Goal: Information Seeking & Learning: Find specific fact

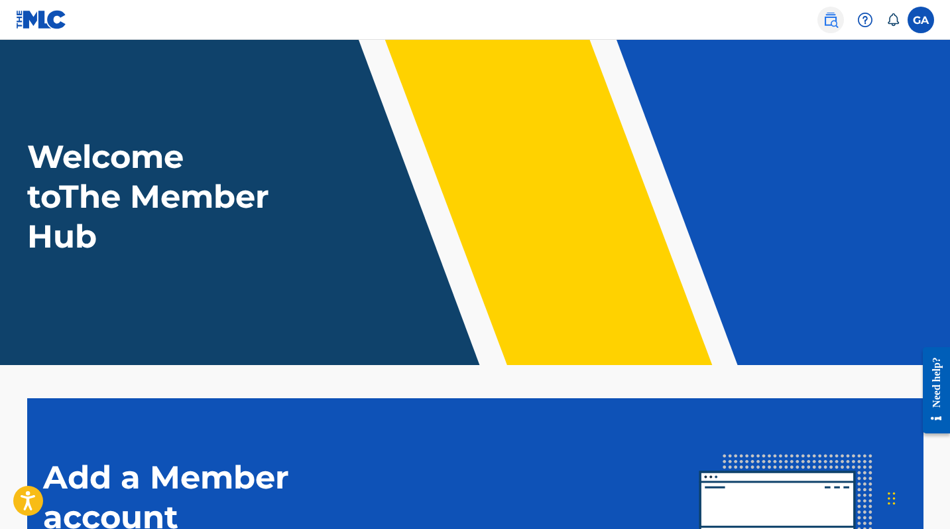
click at [823, 27] on img at bounding box center [831, 20] width 16 height 16
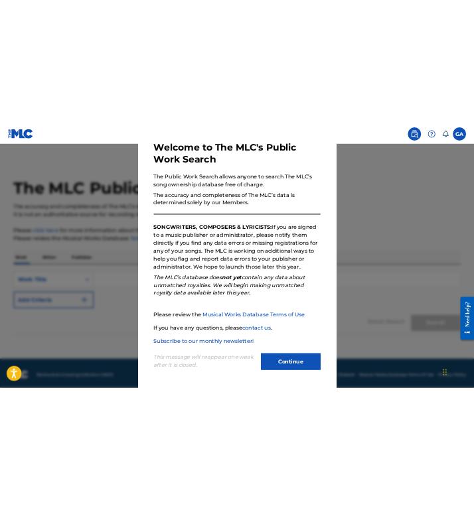
scroll to position [119, 0]
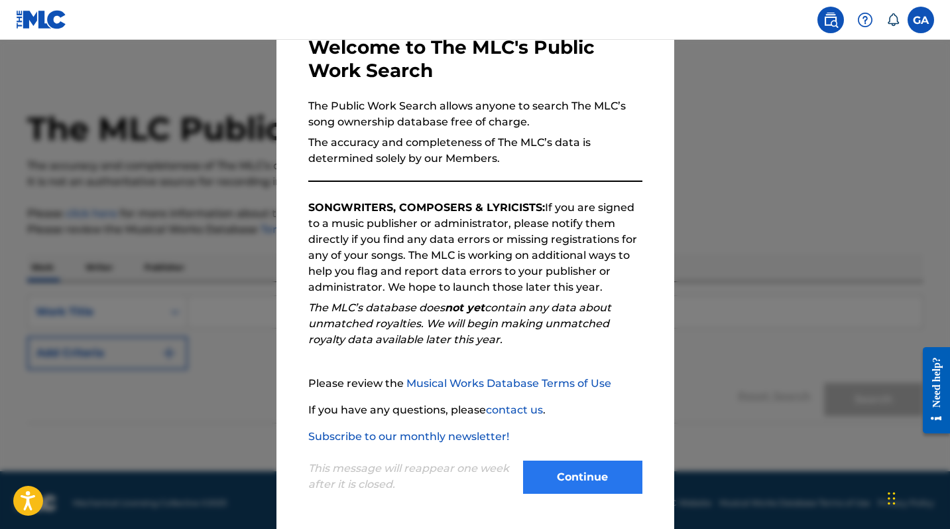
click at [574, 468] on button "Continue" at bounding box center [582, 476] width 119 height 33
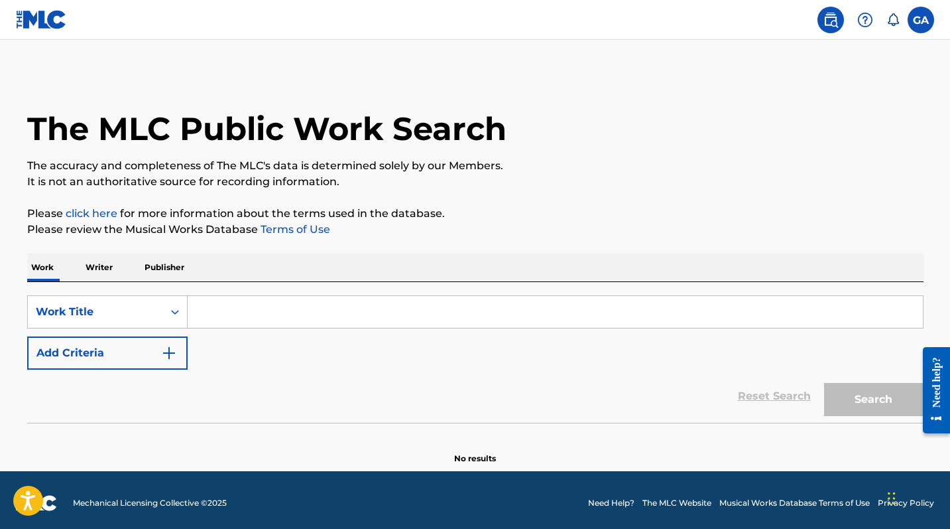
click at [236, 328] on input "Search Form" at bounding box center [555, 312] width 735 height 32
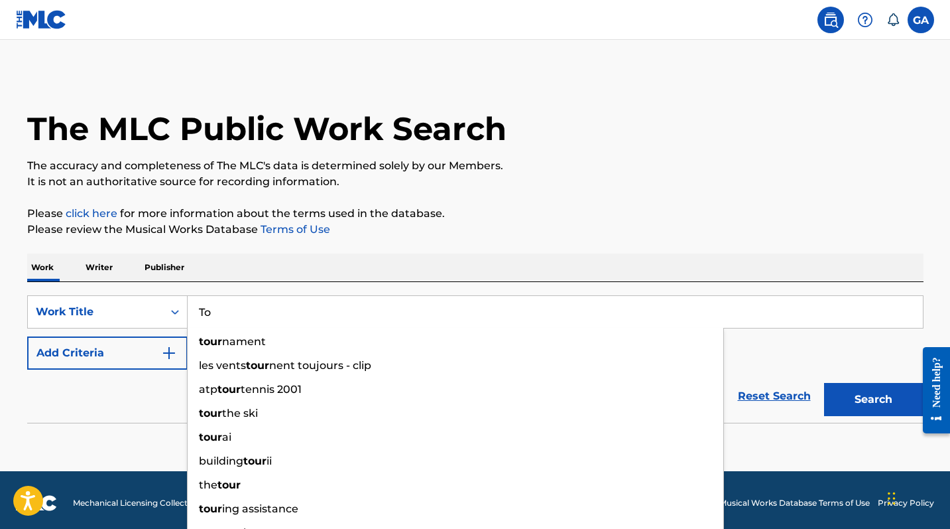
type input "T"
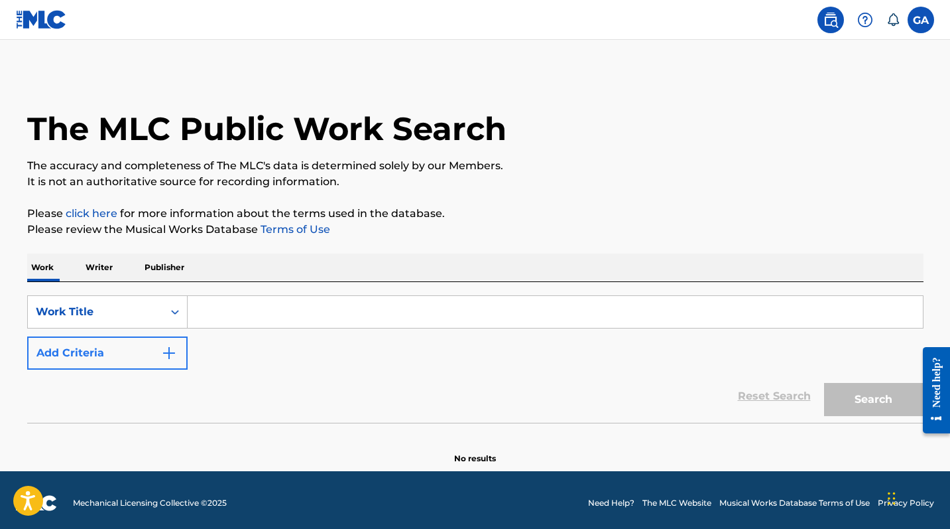
click at [177, 361] on img "Search Form" at bounding box center [169, 353] width 16 height 16
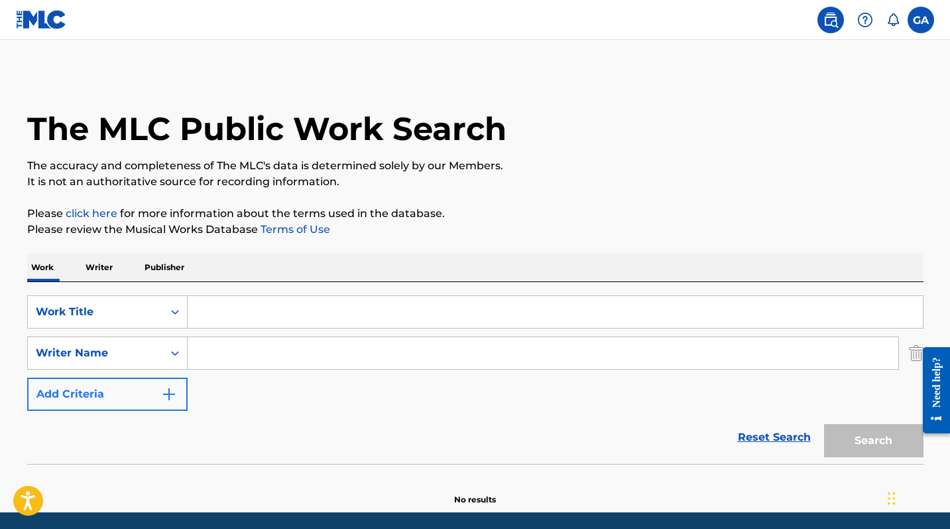
click at [177, 402] on img "Search Form" at bounding box center [169, 394] width 16 height 16
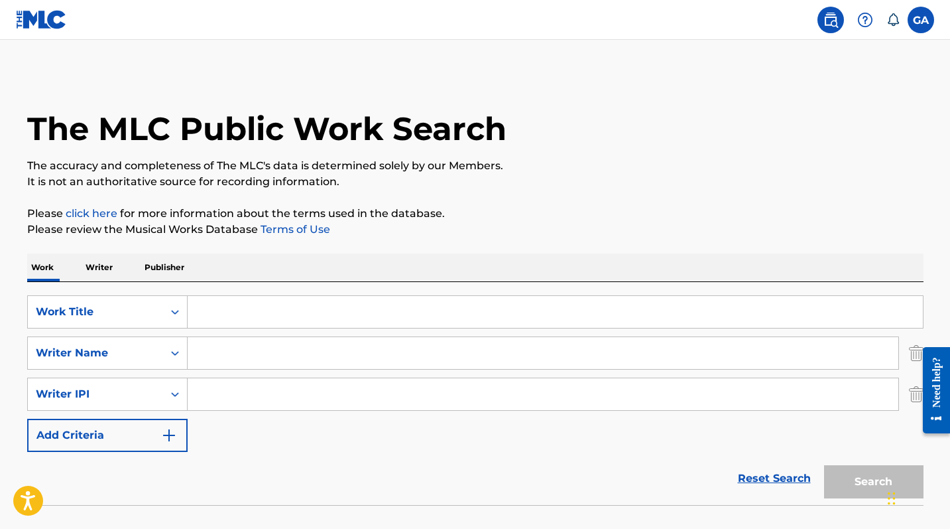
click at [229, 410] on input "Search Form" at bounding box center [543, 394] width 711 height 32
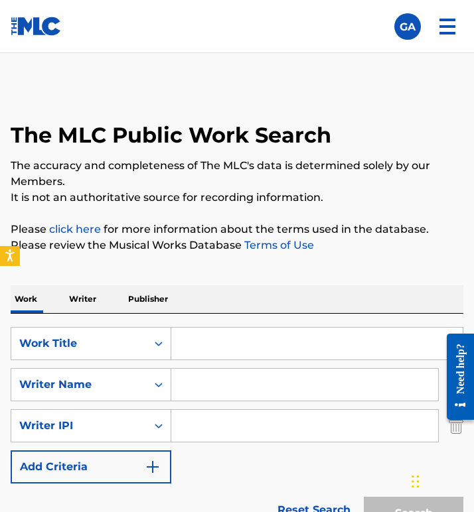
paste input "‭1198630620‬"
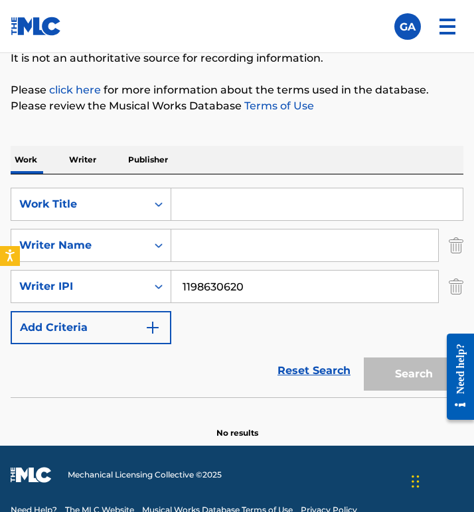
scroll to position [141, 0]
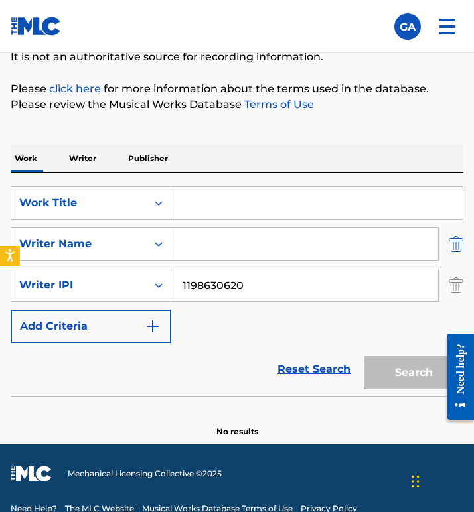
type input "‭1198630620‬"
click at [456, 261] on img "Search Form" at bounding box center [455, 243] width 15 height 33
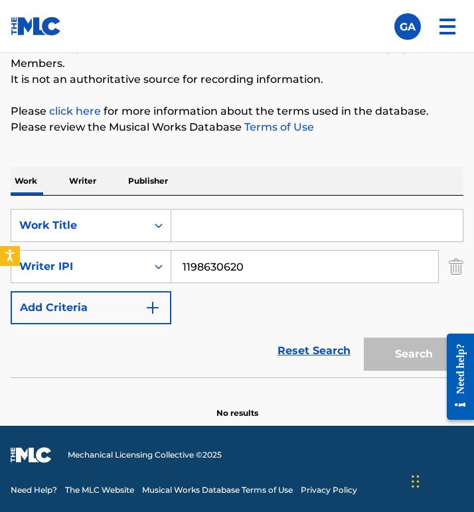
click at [461, 249] on div "The MLC Public Work Search The accuracy and completeness of The MLC's data is d…" at bounding box center [237, 193] width 474 height 451
click at [430, 241] on input "Search Form" at bounding box center [316, 226] width 291 height 32
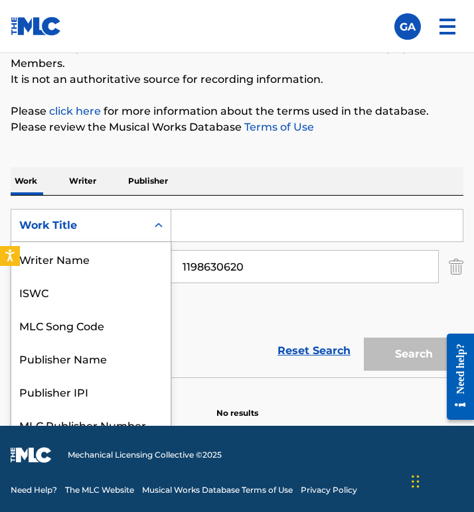
scroll to position [57, 0]
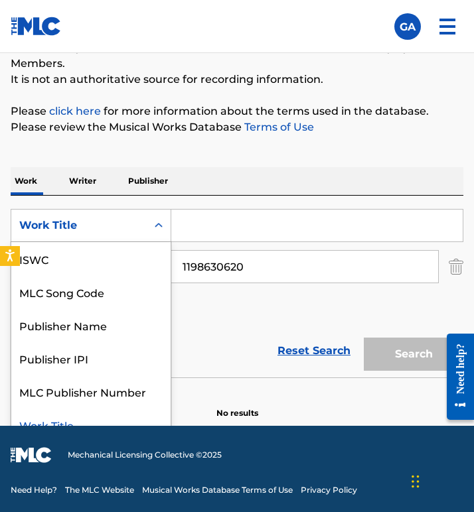
click at [162, 227] on icon "Search Form" at bounding box center [159, 225] width 8 height 5
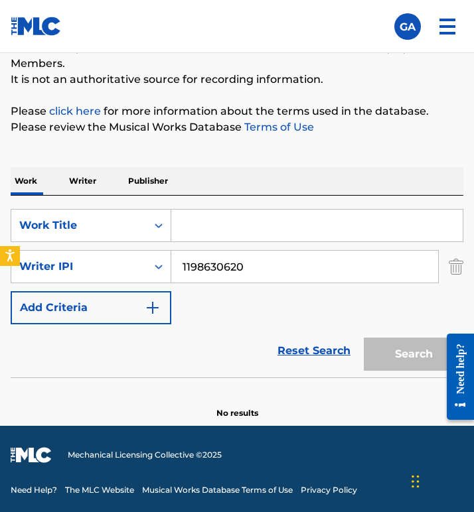
click at [259, 241] on input "Search Form" at bounding box center [316, 226] width 291 height 32
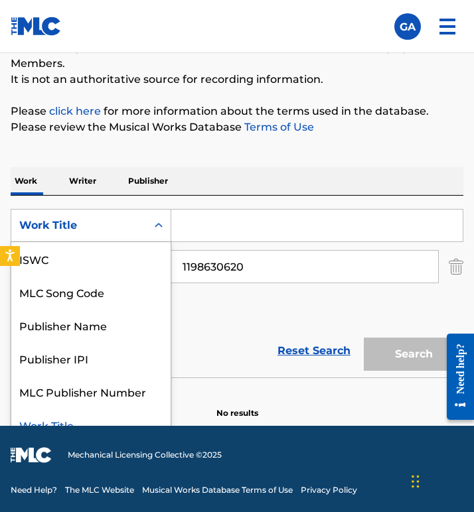
click at [165, 232] on icon "Search Form" at bounding box center [158, 225] width 13 height 13
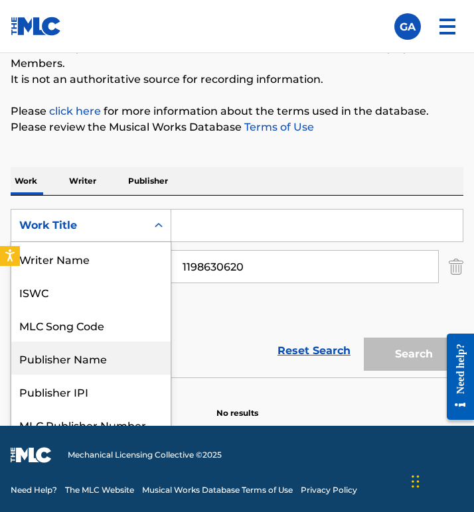
scroll to position [0, 0]
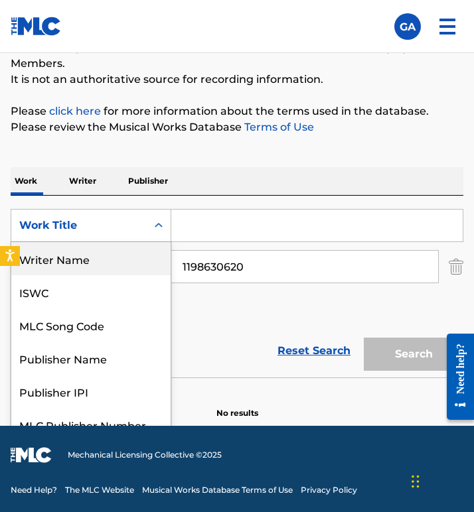
click at [100, 275] on div "Writer Name" at bounding box center [90, 258] width 159 height 33
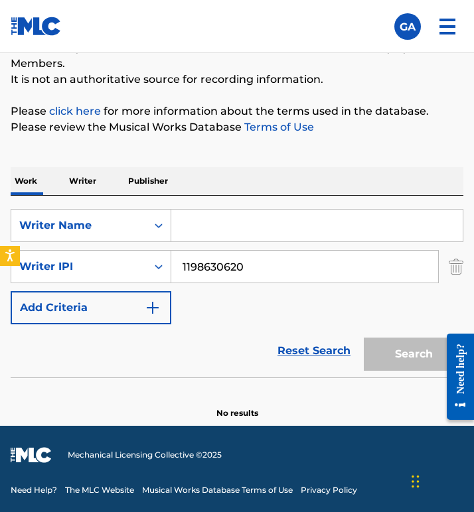
click at [214, 241] on input "Search Form" at bounding box center [316, 226] width 291 height 32
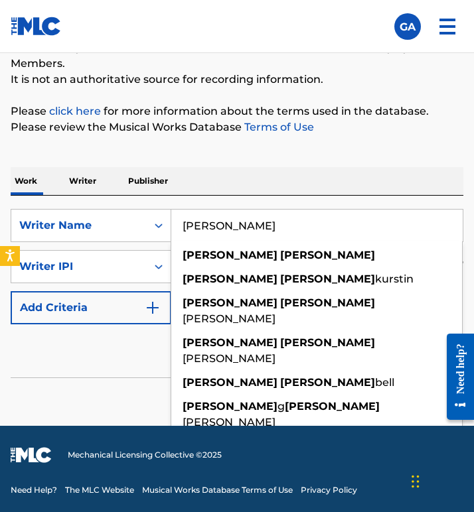
scroll to position [140, 0]
type input "[PERSON_NAME]"
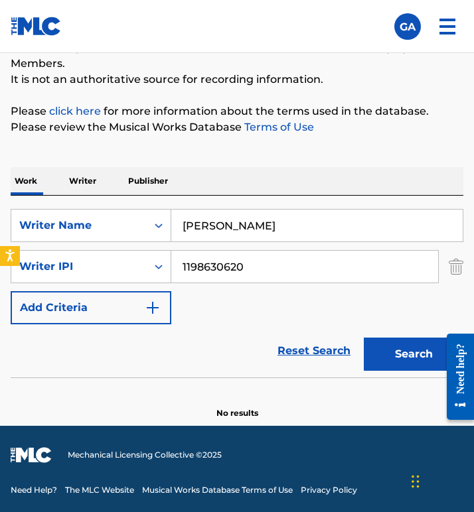
click at [111, 377] on div "Reset Search Search" at bounding box center [237, 350] width 452 height 53
click at [385, 371] on button "Search" at bounding box center [412, 354] width 99 height 33
click at [452, 283] on img "Search Form" at bounding box center [455, 266] width 15 height 33
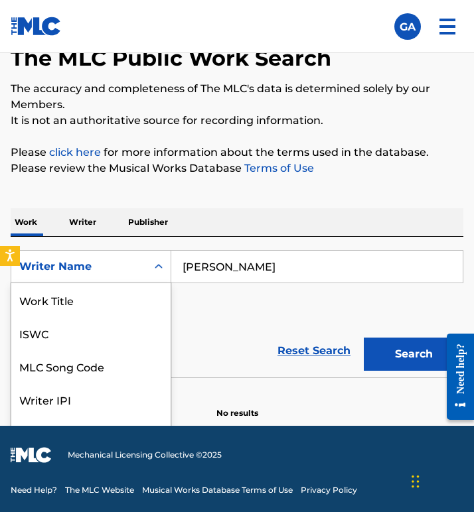
click at [165, 260] on icon "Search Form" at bounding box center [158, 266] width 13 height 13
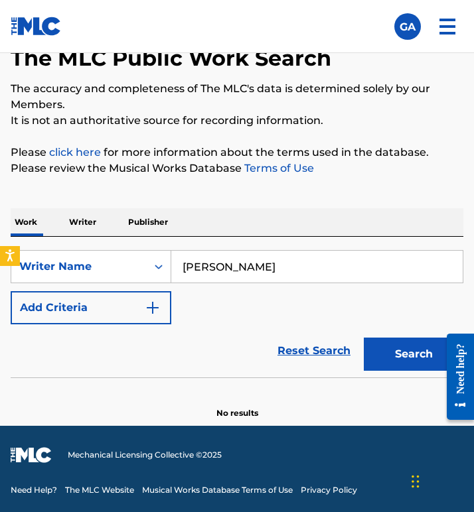
click at [96, 208] on p "Writer" at bounding box center [82, 222] width 35 height 28
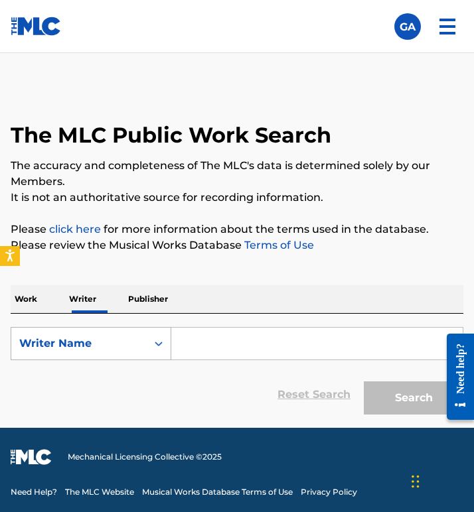
click at [165, 350] on icon "Search Form" at bounding box center [158, 343] width 13 height 13
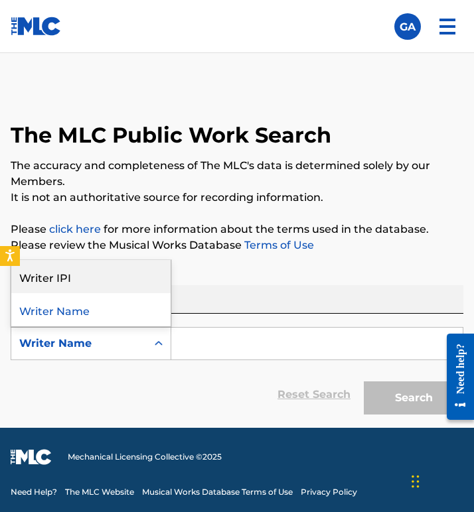
click at [76, 293] on div "Writer IPI" at bounding box center [90, 276] width 159 height 33
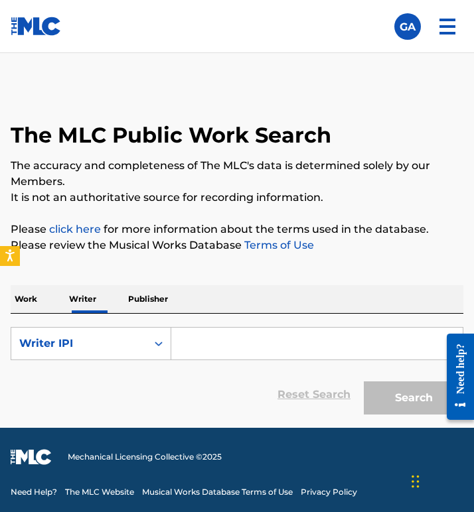
click at [259, 359] on input "Search Form" at bounding box center [316, 344] width 291 height 32
paste input "‭1198630620‬"
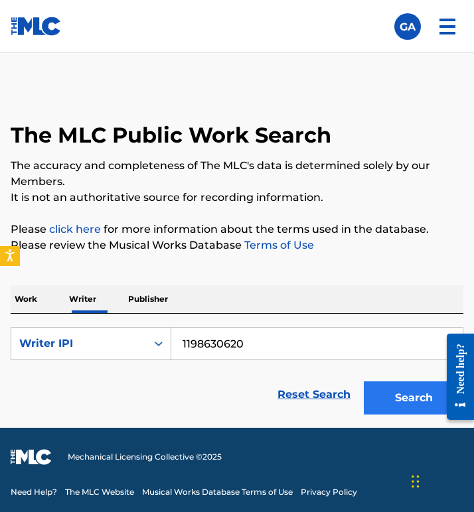
type input "‭1198630620‬"
click at [373, 414] on button "Search" at bounding box center [412, 397] width 99 height 33
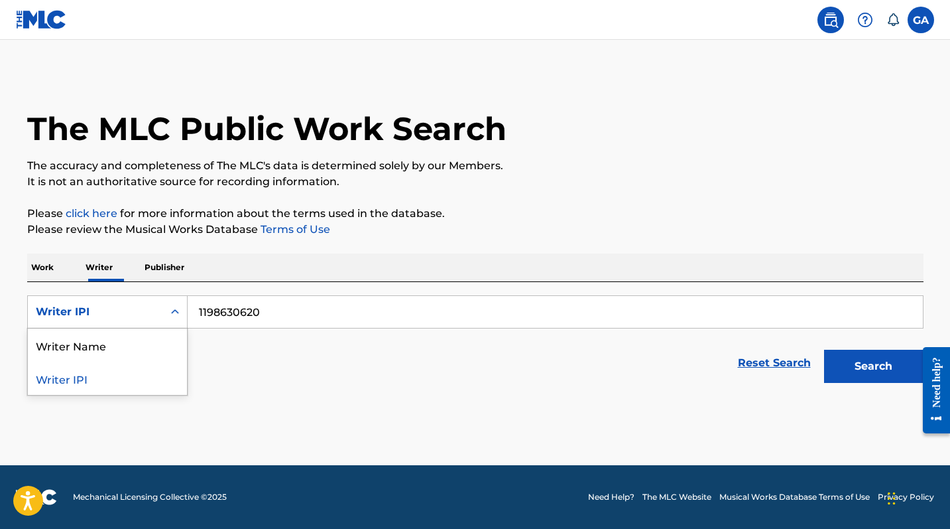
click at [182, 318] on icon "Search Form" at bounding box center [174, 311] width 13 height 13
click at [119, 361] on div "Writer Name" at bounding box center [107, 344] width 159 height 33
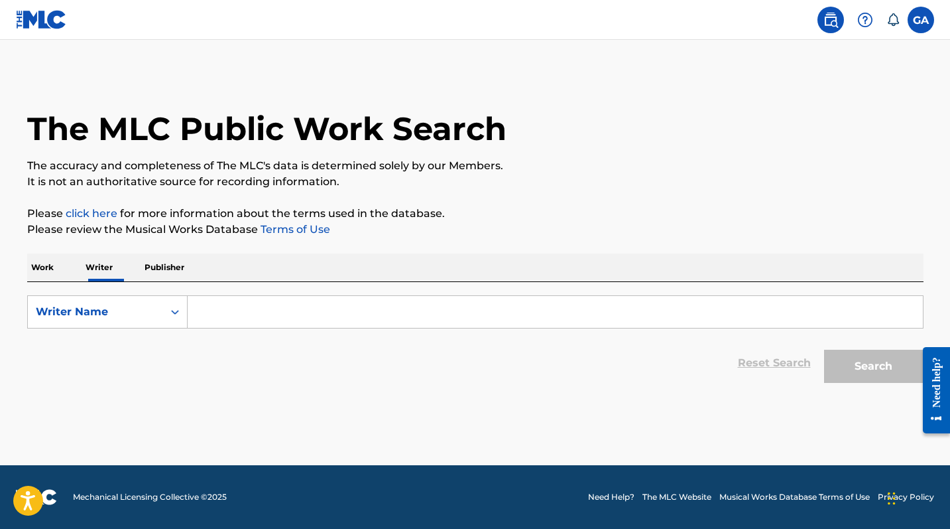
click at [232, 328] on input "Search Form" at bounding box center [555, 312] width 735 height 32
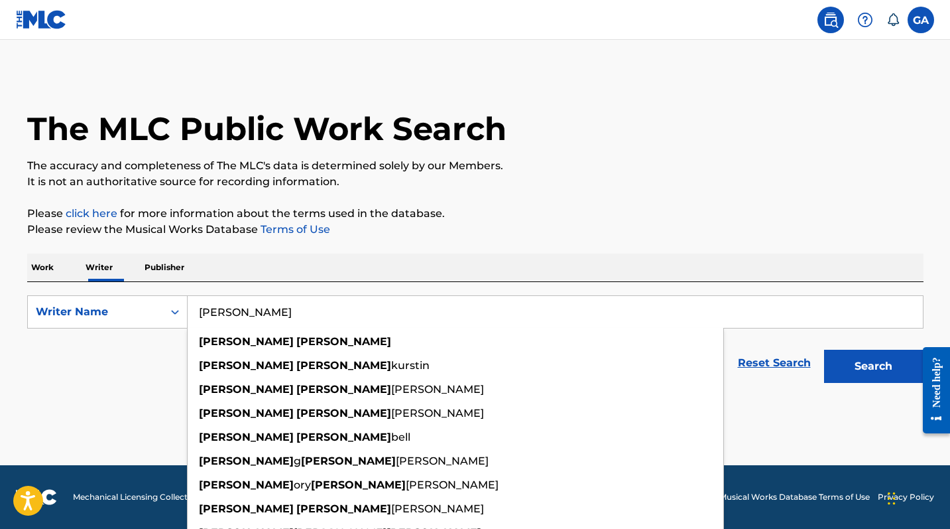
click at [871, 383] on button "Search" at bounding box center [873, 366] width 99 height 33
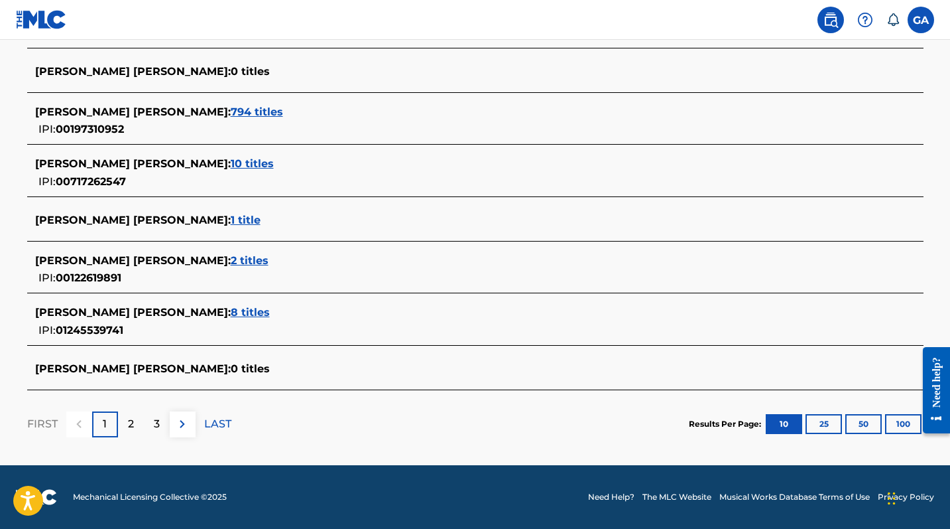
scroll to position [643, 0]
click at [141, 411] on div "2" at bounding box center [131, 424] width 26 height 26
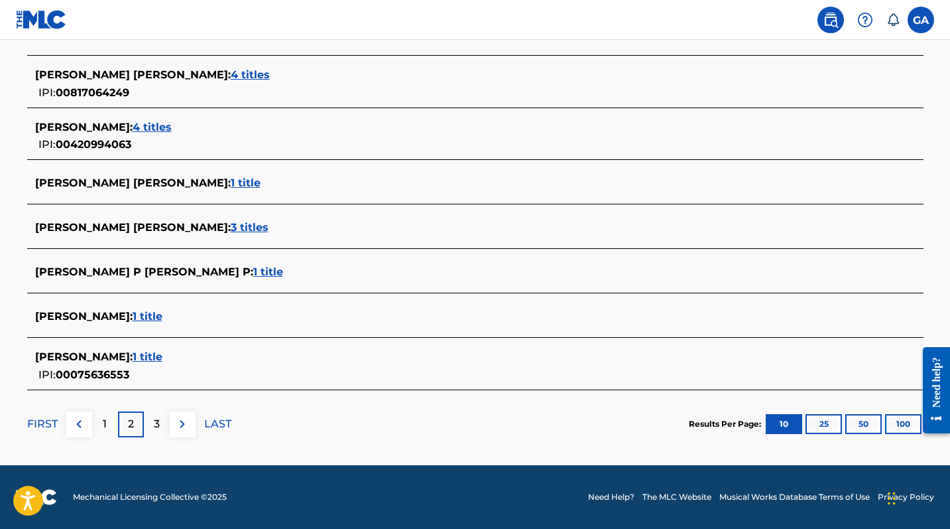
scroll to position [592, 0]
click at [74, 432] on img at bounding box center [79, 424] width 16 height 16
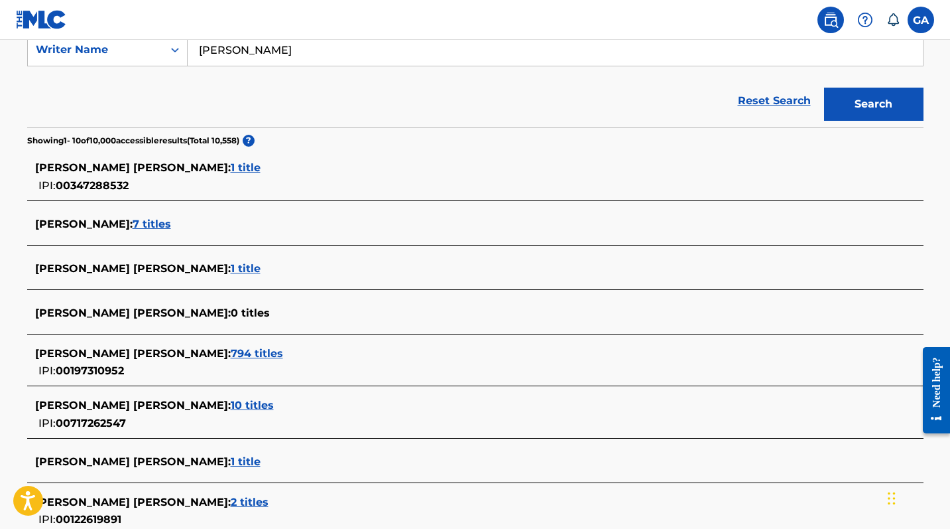
scroll to position [261, 0]
click at [251, 66] on input "[PERSON_NAME]" at bounding box center [555, 50] width 735 height 32
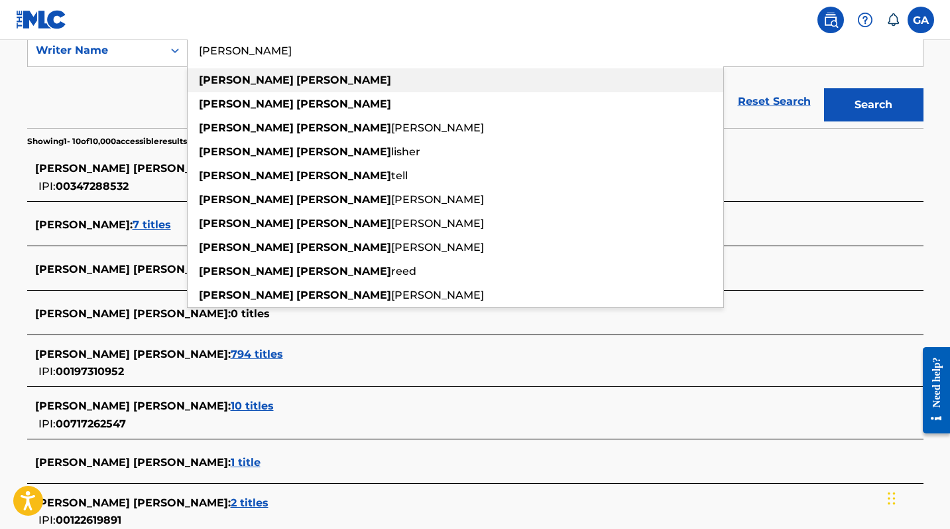
click at [296, 86] on strong "[PERSON_NAME]" at bounding box center [343, 80] width 95 height 13
type input "[PERSON_NAME]"
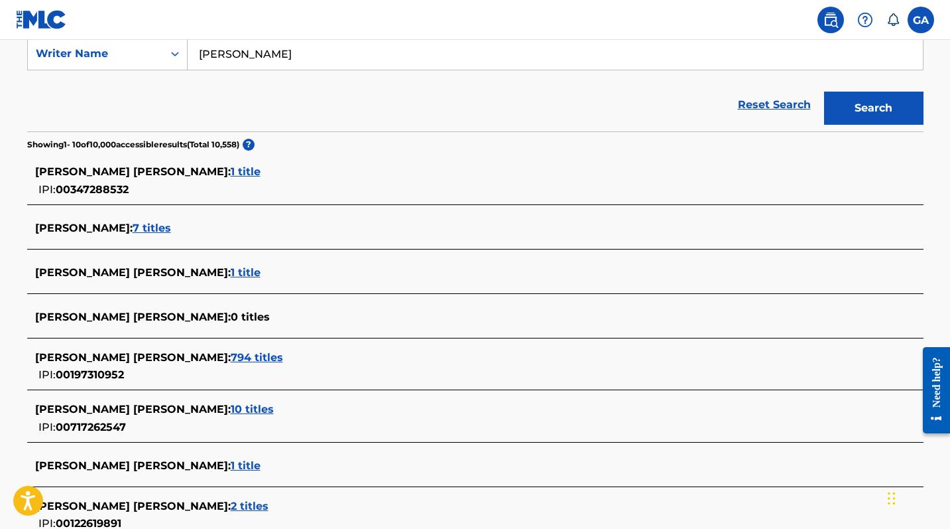
scroll to position [258, 0]
click at [836, 125] on button "Search" at bounding box center [873, 108] width 99 height 33
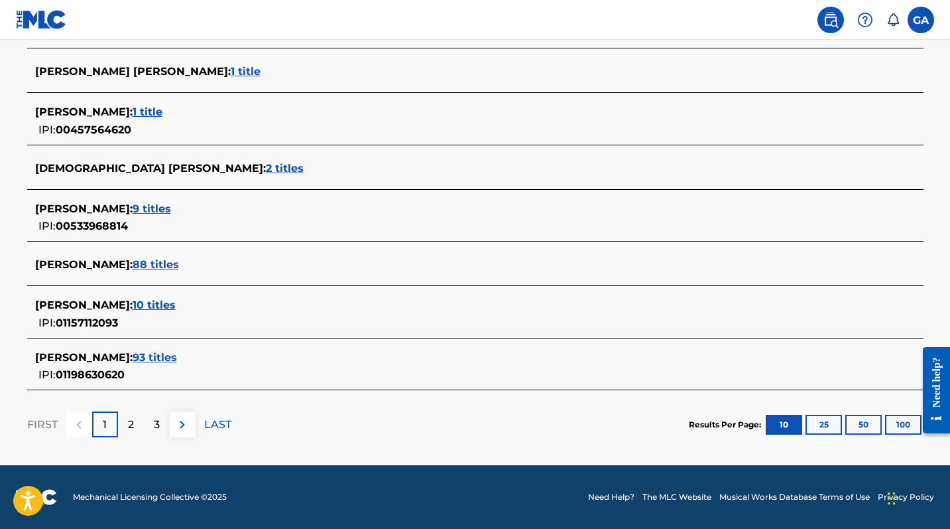
scroll to position [507, 0]
click at [141, 363] on span "93 titles" at bounding box center [155, 357] width 44 height 13
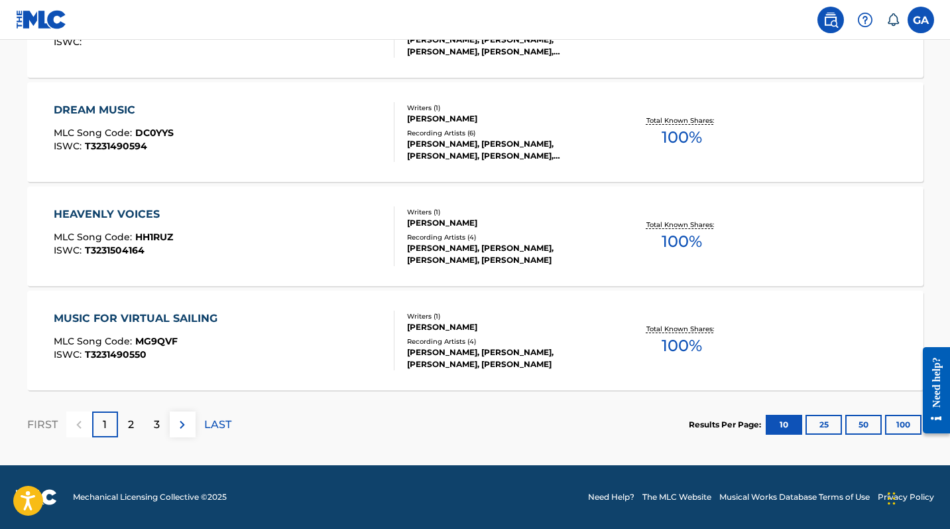
scroll to position [1143, 0]
click at [190, 432] on img at bounding box center [182, 424] width 16 height 16
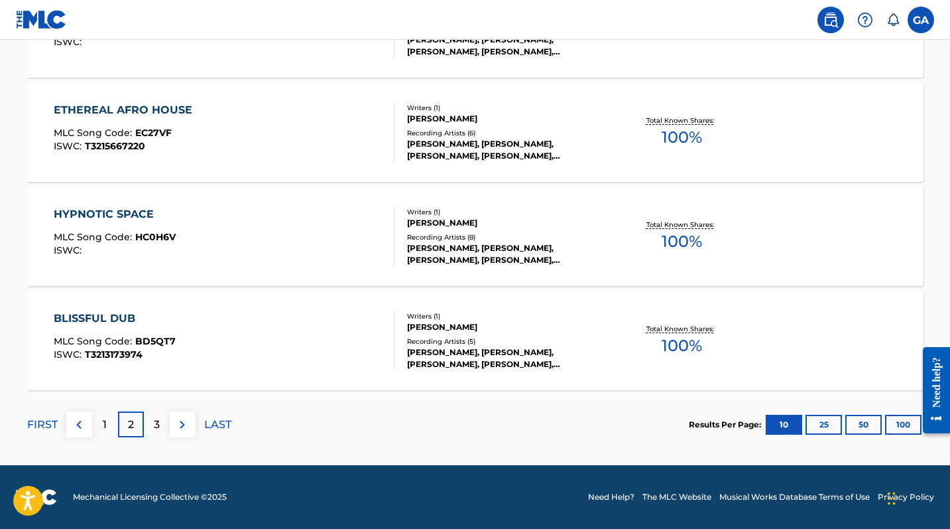
scroll to position [1161, 0]
click at [231, 338] on div "BLISSFUL DUB MLC Song Code : BD5QT7 ISWC : T3213173974" at bounding box center [224, 340] width 341 height 60
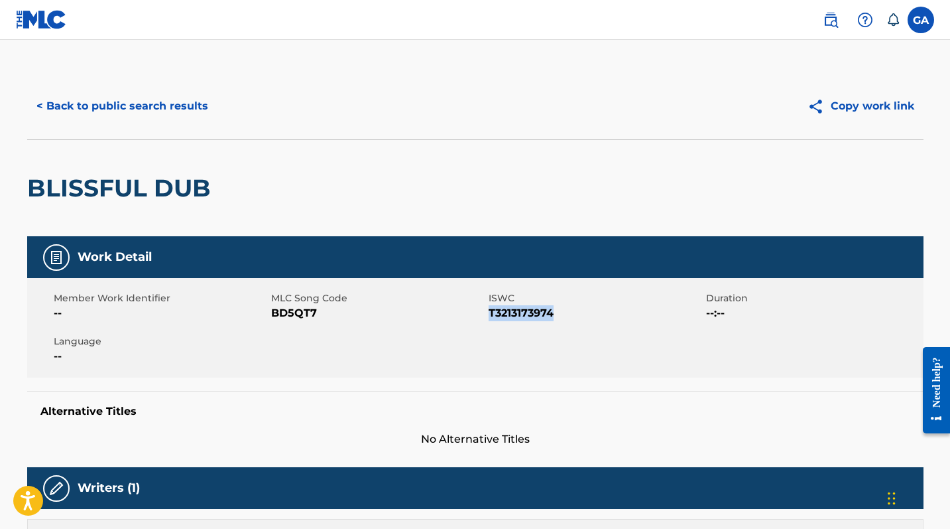
drag, startPoint x: 557, startPoint y: 363, endPoint x: 493, endPoint y: 368, distance: 63.9
click at [494, 321] on span "T3213173974" at bounding box center [596, 313] width 214 height 16
copy span "T3213173974"
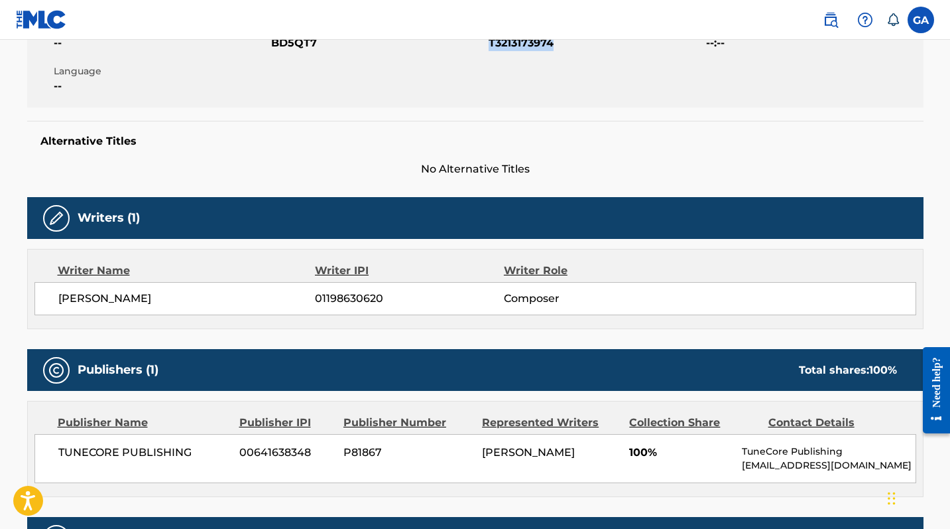
scroll to position [271, 0]
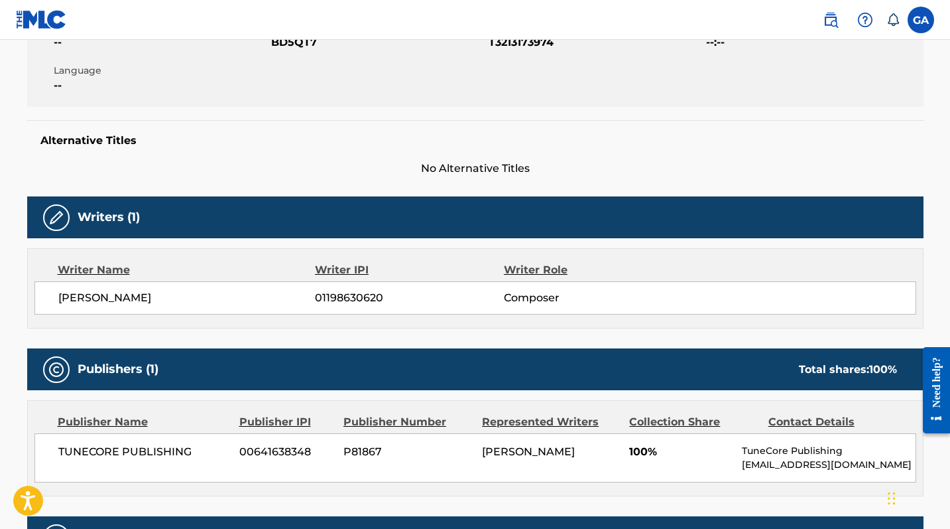
click at [660, 107] on div "Member Work Identifier -- MLC Song Code BD5QT7 ISWC T3213173974 Duration --:-- …" at bounding box center [475, 56] width 897 height 99
click at [661, 107] on div "Member Work Identifier -- MLC Song Code BD5QT7 ISWC T3213173974 Duration --:-- …" at bounding box center [475, 56] width 897 height 99
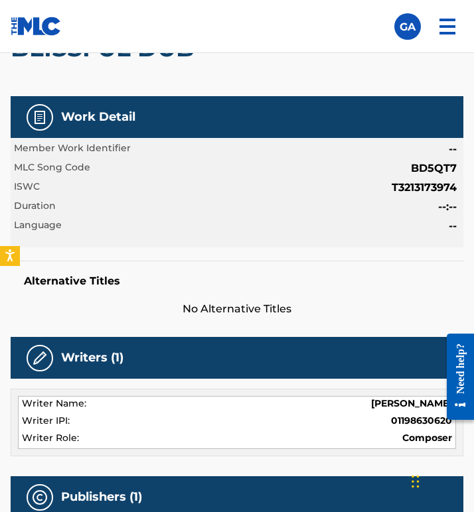
scroll to position [152, 0]
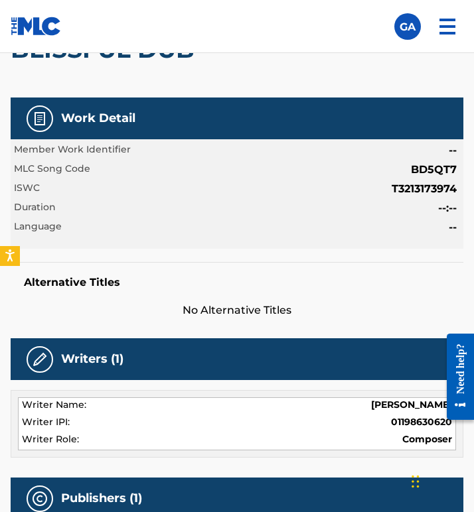
click at [127, 159] on span "Member Work Identifier" at bounding box center [72, 151] width 117 height 16
click at [450, 159] on span "--" at bounding box center [452, 151] width 8 height 16
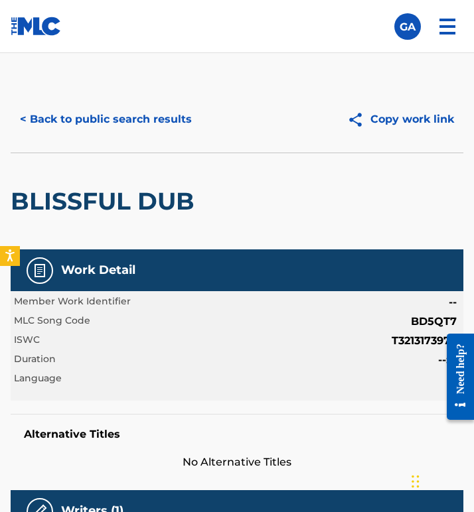
scroll to position [0, 0]
